Goal: Information Seeking & Learning: Learn about a topic

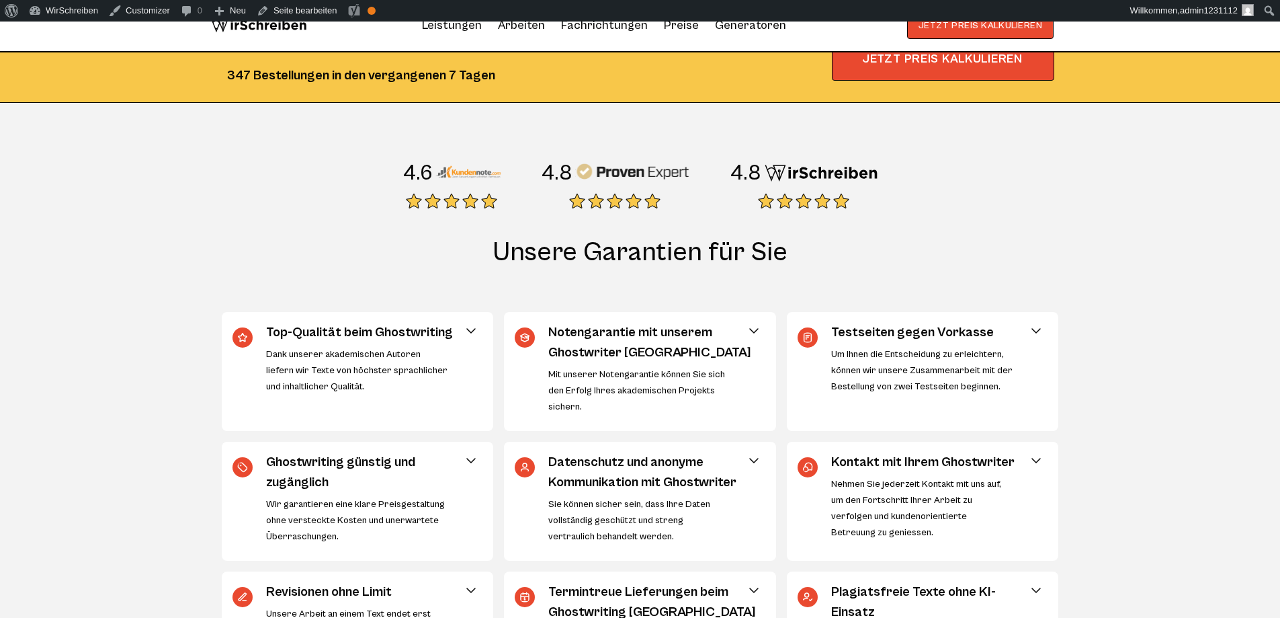
scroll to position [323, 0]
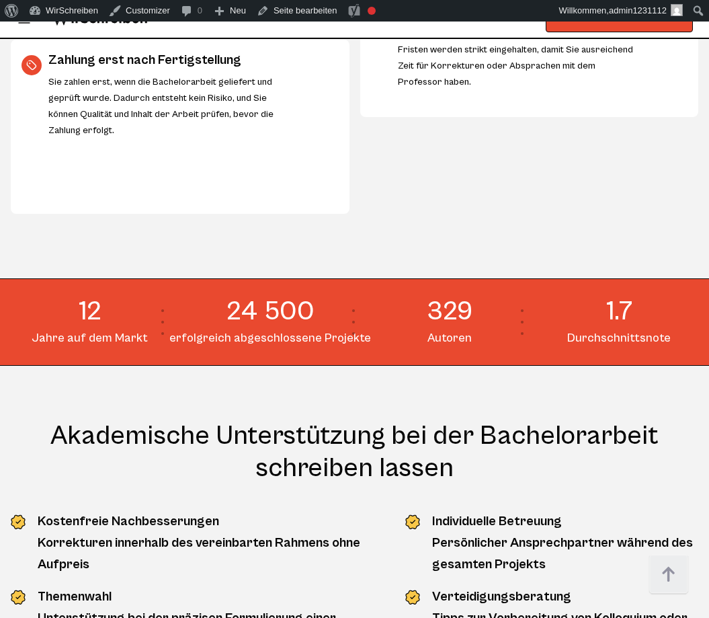
scroll to position [1532, 0]
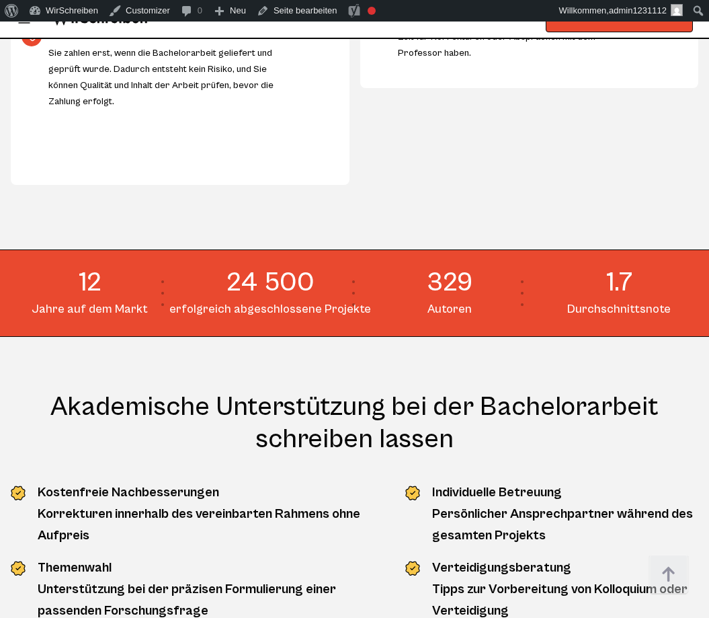
click at [530, 313] on section "12 Jahre auf dem Markt 24 500 erfolgreich abgeschlossene Projekte 329 Autoren 1…" at bounding box center [354, 292] width 709 height 87
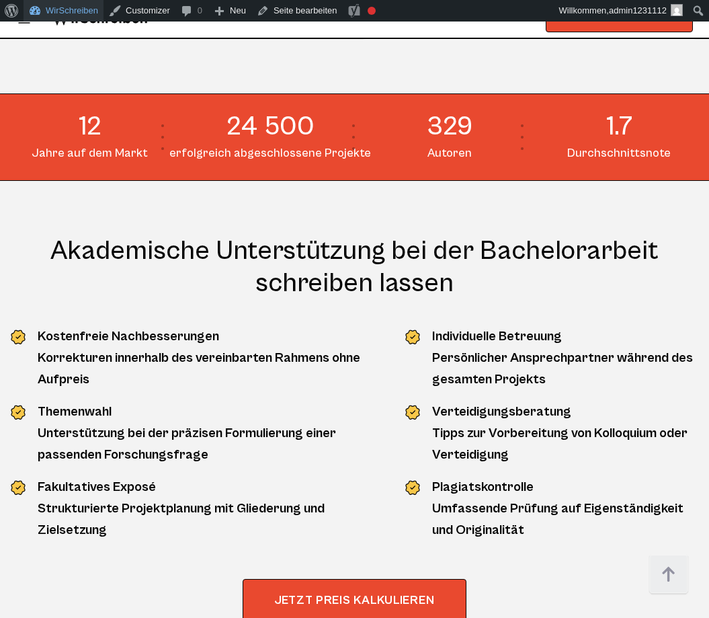
scroll to position [1532, 0]
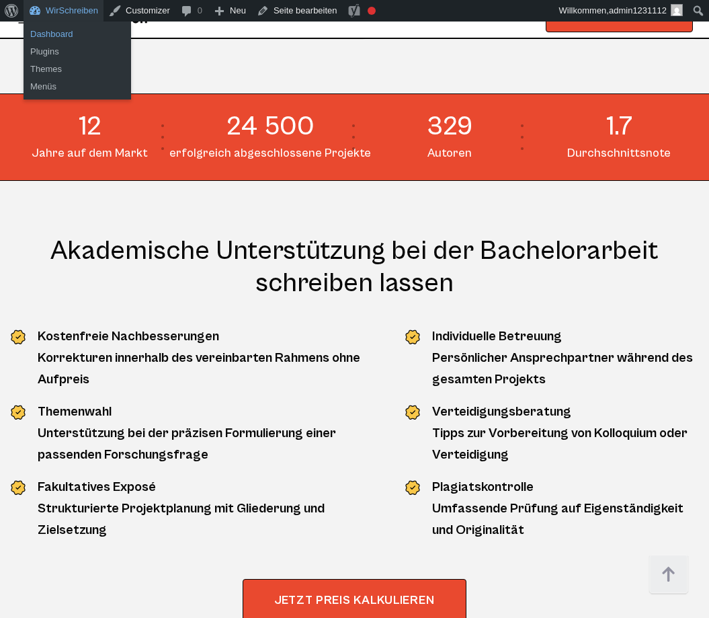
drag, startPoint x: 64, startPoint y: 34, endPoint x: 334, endPoint y: 24, distance: 270.4
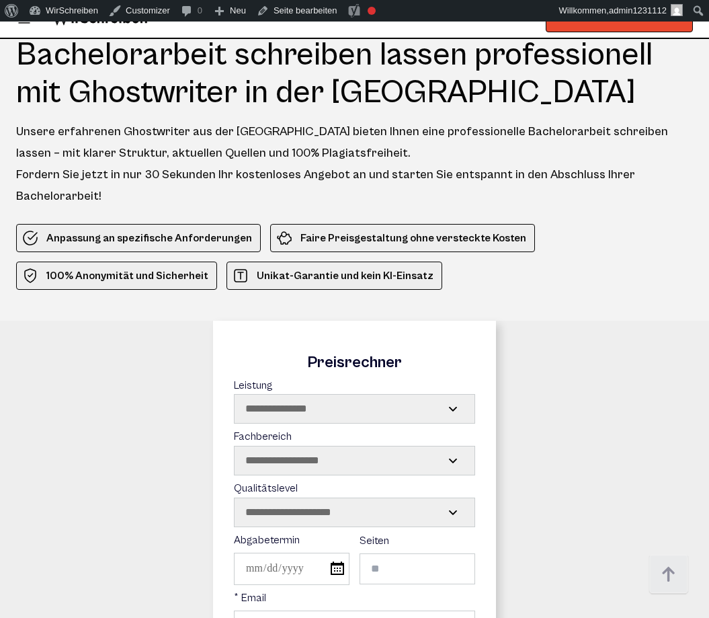
scroll to position [1378, 0]
